Goal: Information Seeking & Learning: Learn about a topic

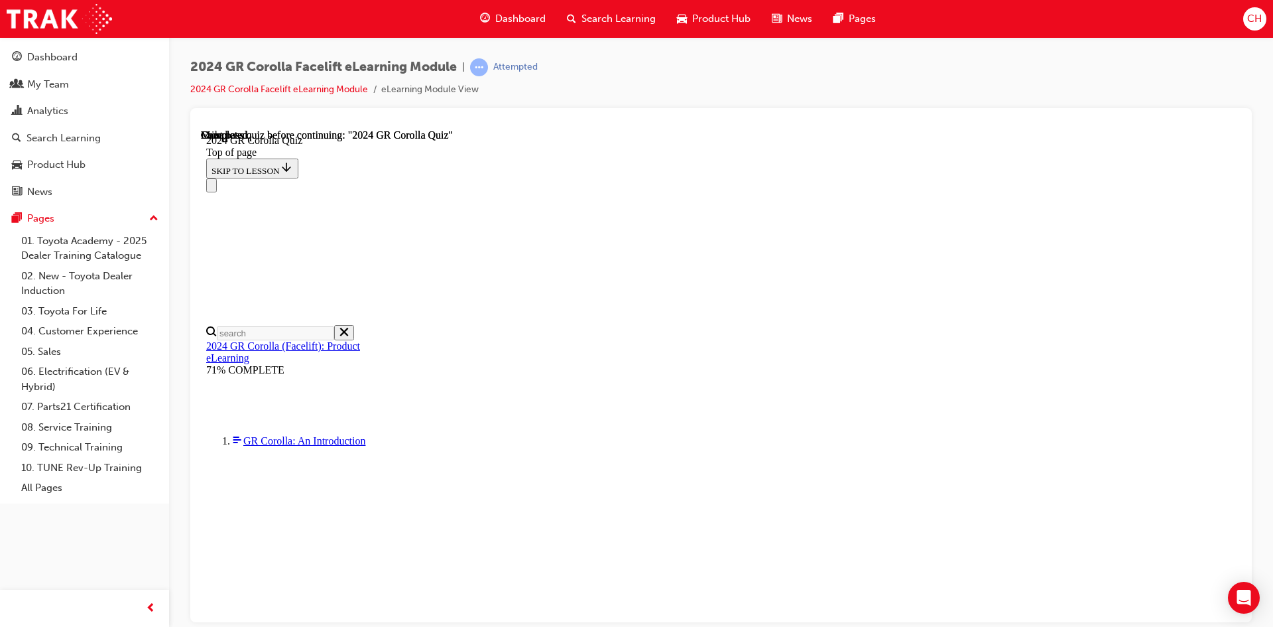
scroll to position [237, 0]
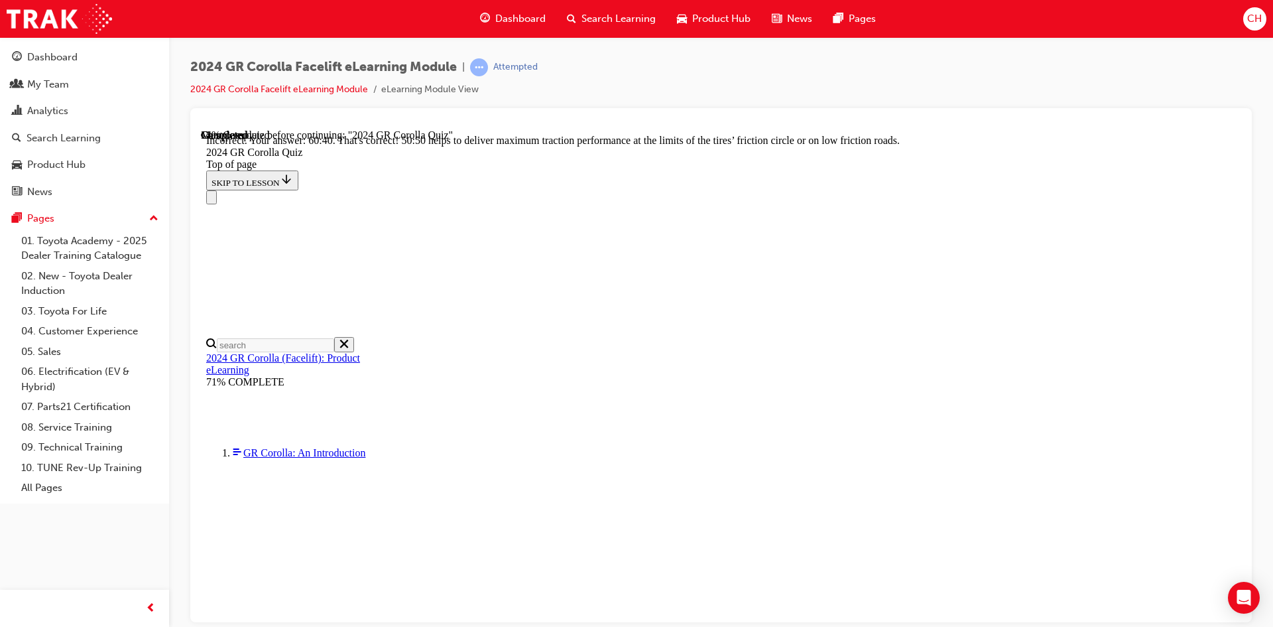
scroll to position [539, 0]
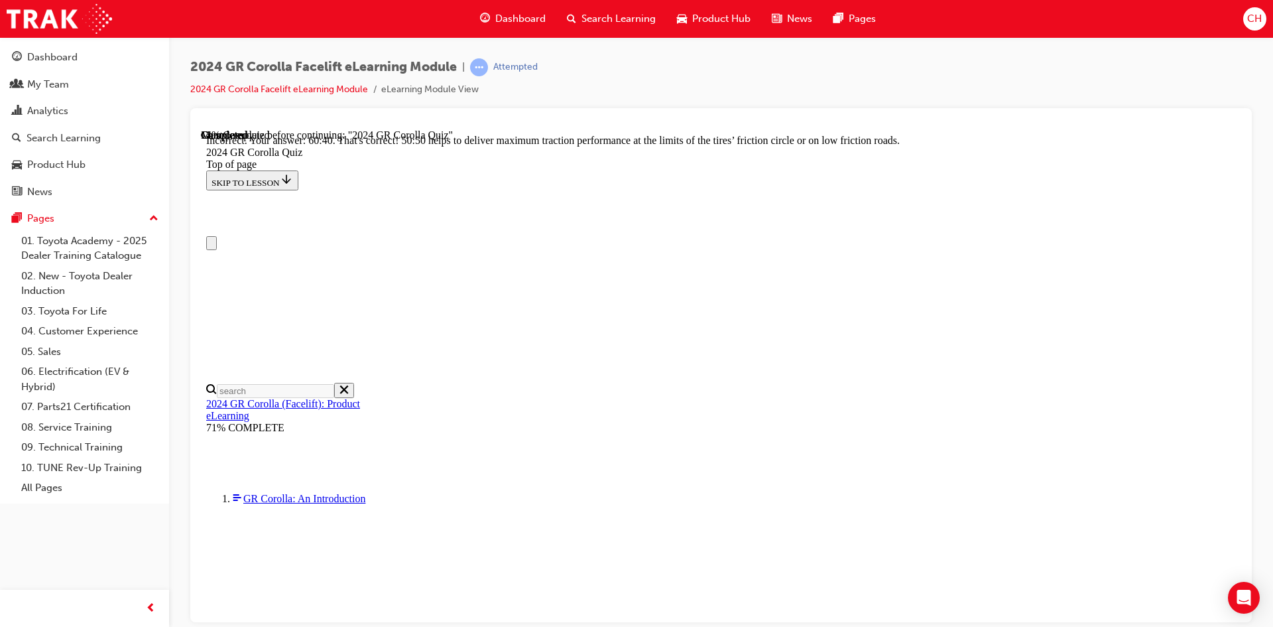
scroll to position [66, 0]
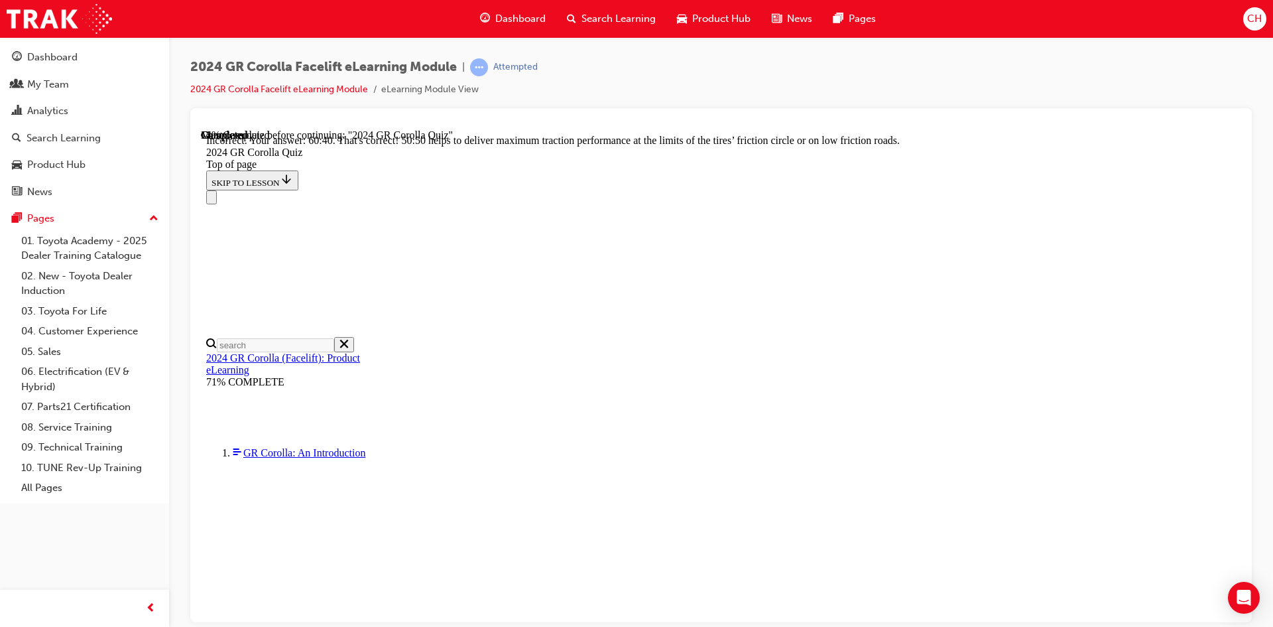
drag, startPoint x: 832, startPoint y: 498, endPoint x: 938, endPoint y: 466, distance: 110.8
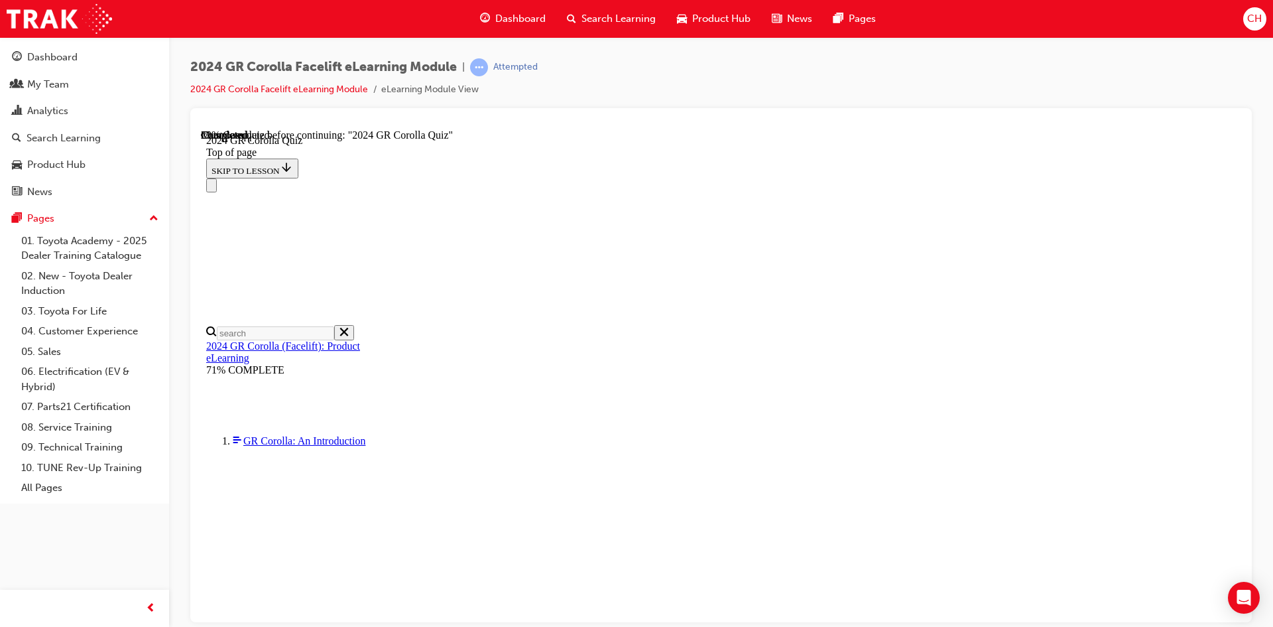
scroll to position [133, 0]
drag, startPoint x: 607, startPoint y: 440, endPoint x: 626, endPoint y: 444, distance: 18.9
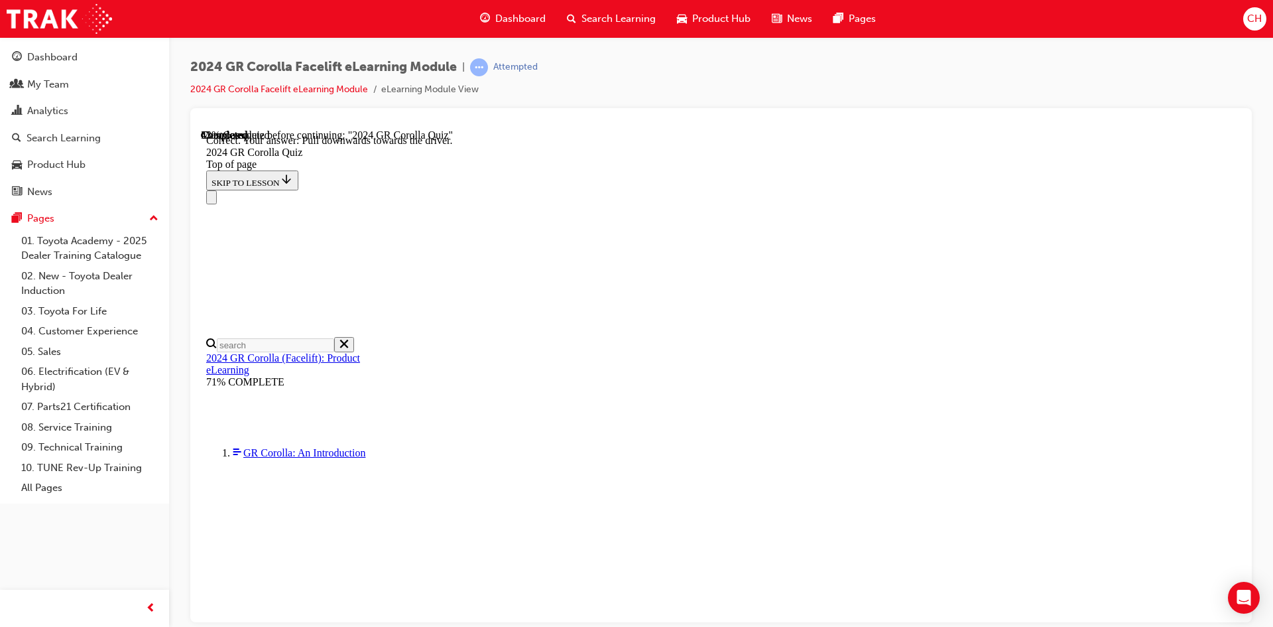
scroll to position [210, 0]
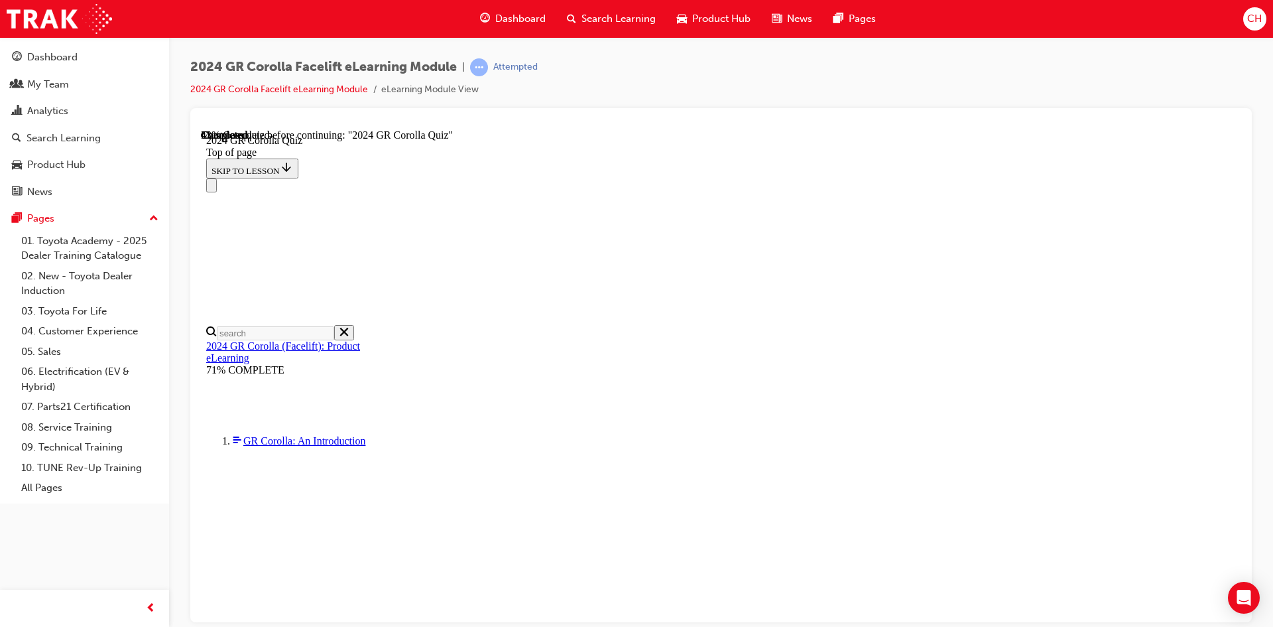
scroll to position [78, 0]
drag, startPoint x: 602, startPoint y: 403, endPoint x: 677, endPoint y: 437, distance: 82.5
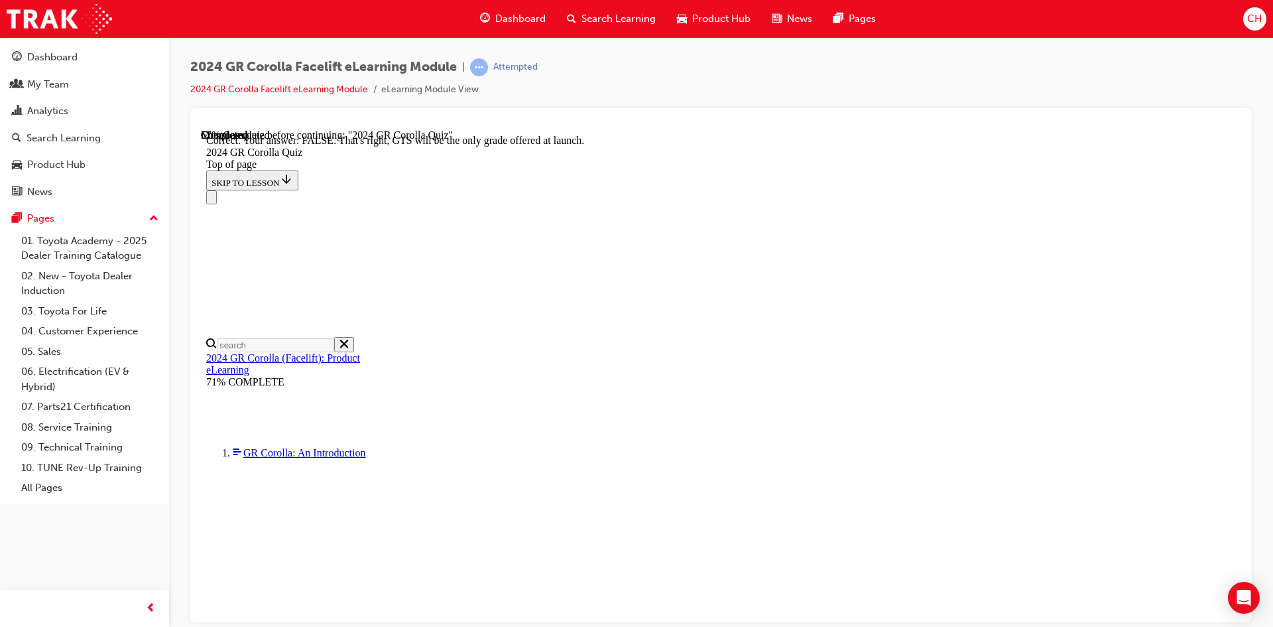
scroll to position [186, 0]
